Goal: Complete application form

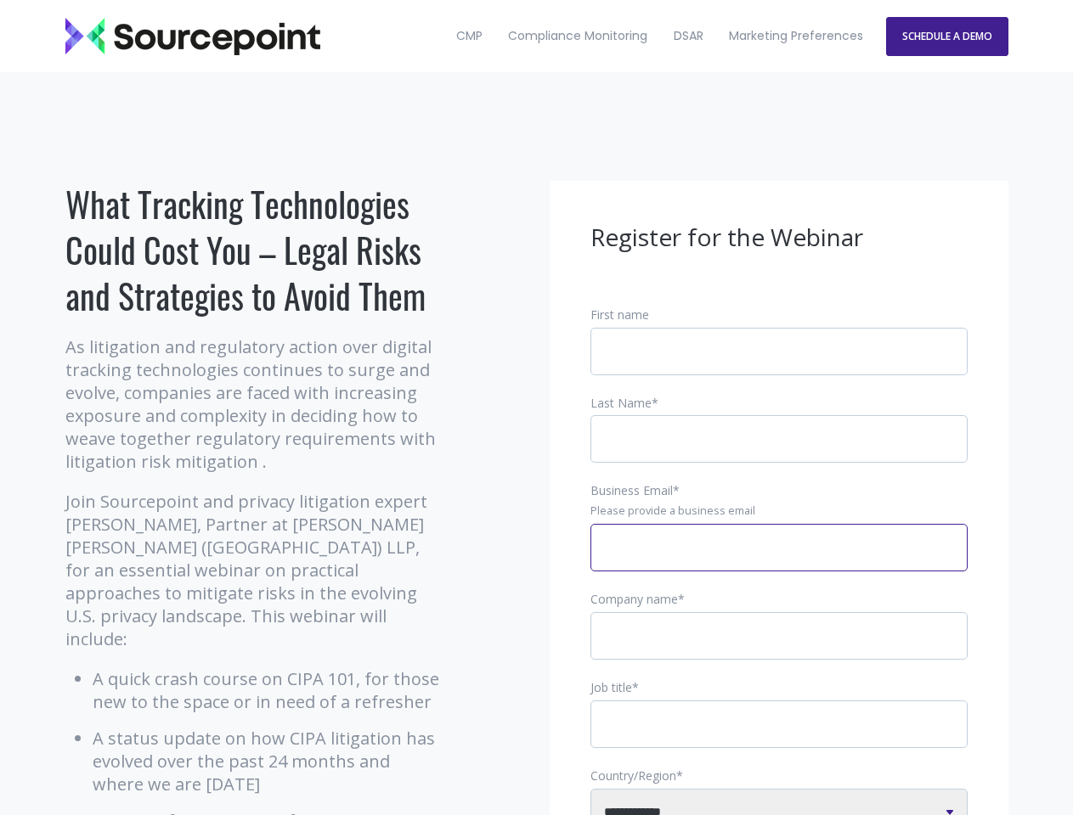
click at [779, 561] on input "Business Email *" at bounding box center [778, 548] width 377 height 48
